Goal: Task Accomplishment & Management: Manage account settings

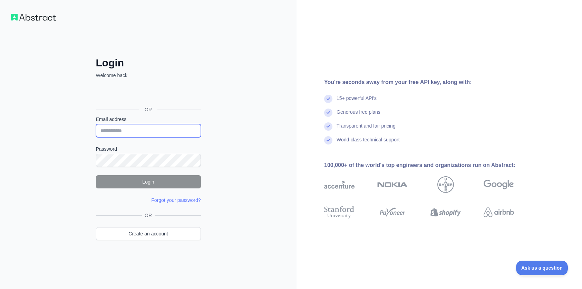
click at [135, 131] on input "Email address" at bounding box center [148, 130] width 105 height 13
paste input "**********"
type input "**********"
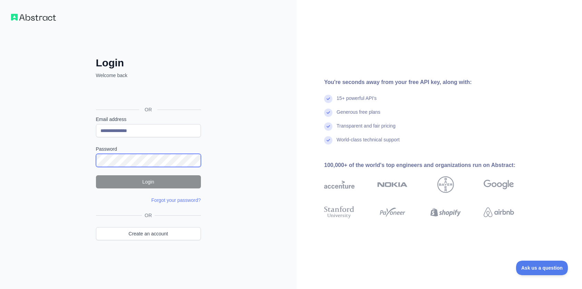
scroll to position [0, 16]
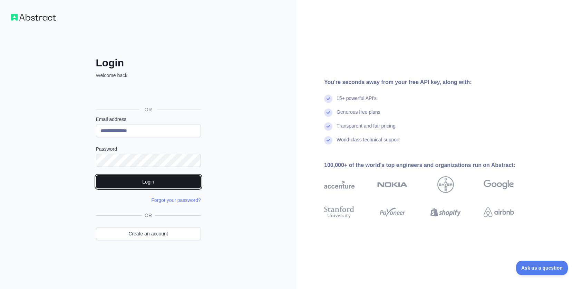
click at [157, 185] on button "Login" at bounding box center [148, 181] width 105 height 13
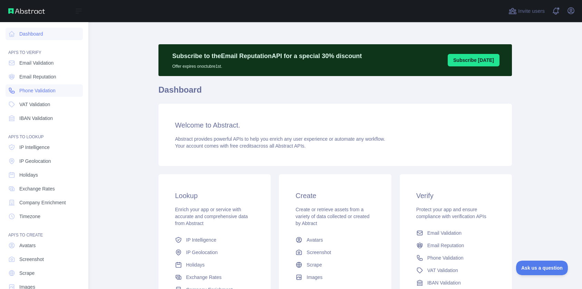
click at [53, 87] on span "Phone Validation" at bounding box center [37, 90] width 36 height 7
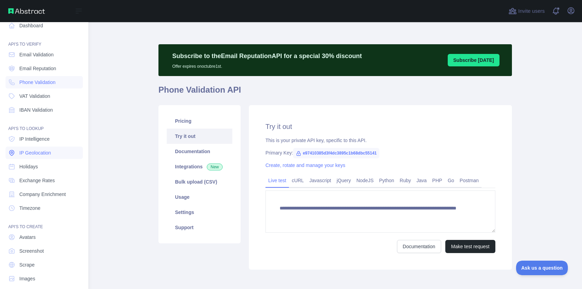
scroll to position [15, 0]
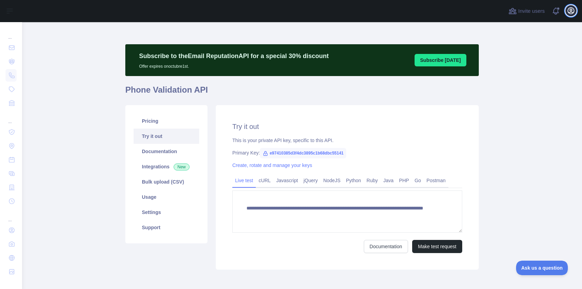
click at [574, 12] on icon "button" at bounding box center [571, 11] width 6 height 6
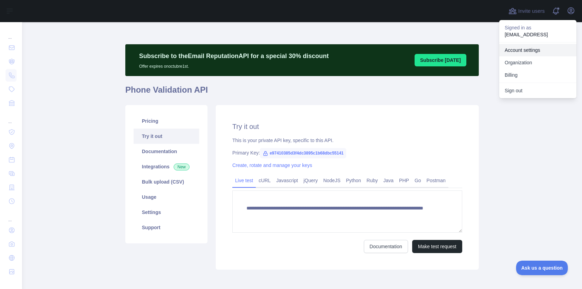
click at [524, 51] on link "Account settings" at bounding box center [537, 50] width 77 height 12
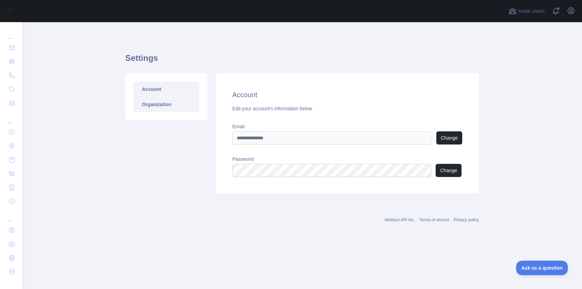
click at [145, 100] on link "Organization" at bounding box center [167, 104] width 66 height 15
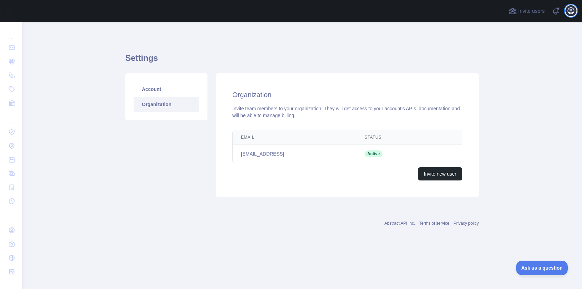
click at [574, 11] on icon "button" at bounding box center [571, 11] width 8 height 8
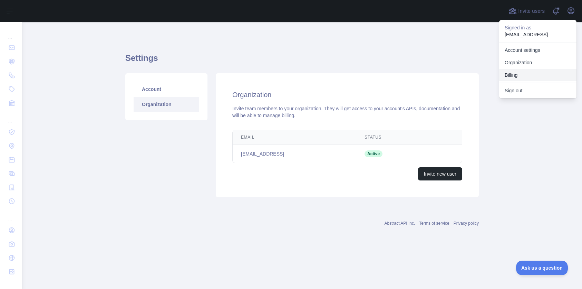
click at [525, 79] on button "Billing" at bounding box center [537, 75] width 77 height 12
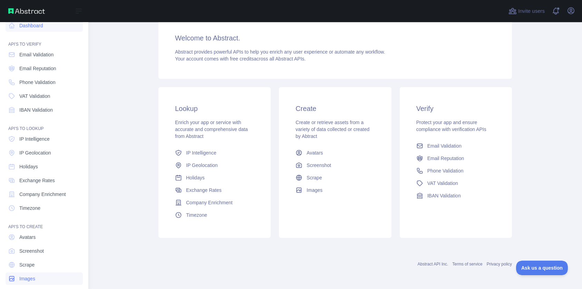
scroll to position [15, 0]
